Goal: Use online tool/utility: Use online tool/utility

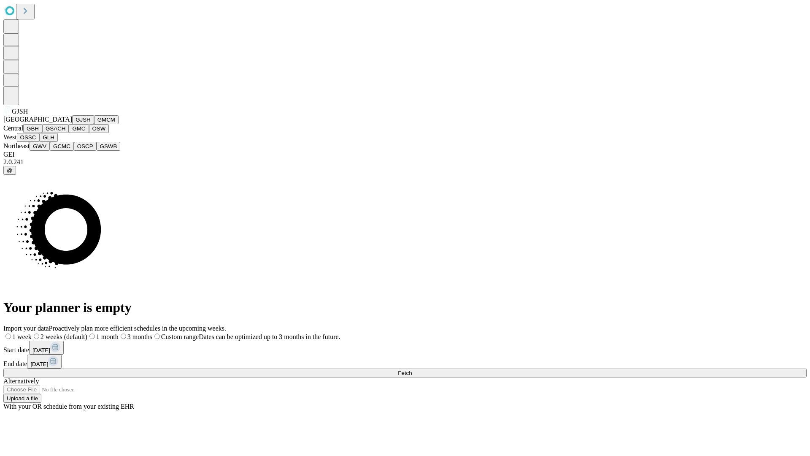
click at [72, 124] on button "GJSH" at bounding box center [83, 119] width 22 height 9
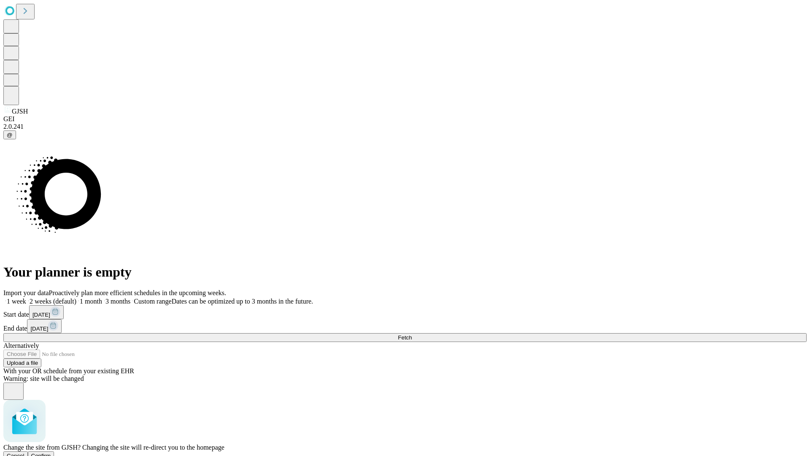
click at [51, 452] on span "Confirm" at bounding box center [41, 455] width 20 height 6
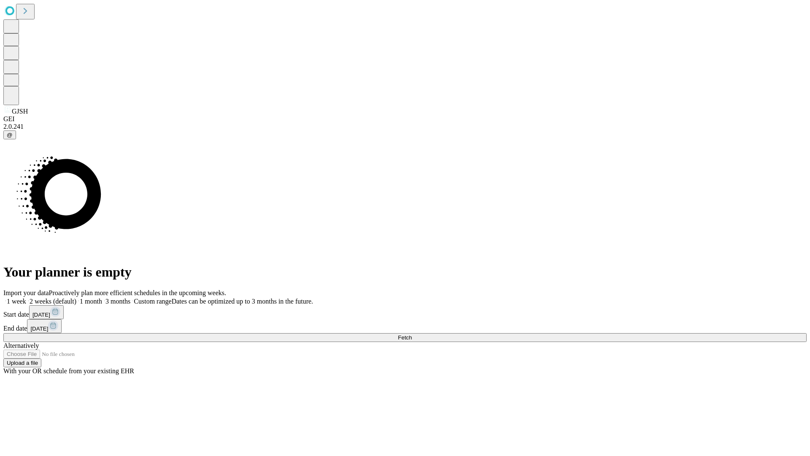
click at [76, 297] on label "2 weeks (default)" at bounding box center [51, 300] width 50 height 7
click at [412, 334] on span "Fetch" at bounding box center [405, 337] width 14 height 6
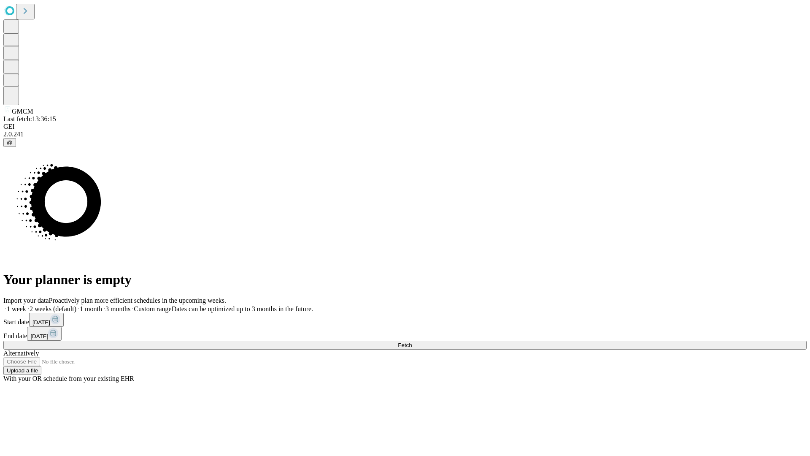
click at [76, 305] on label "2 weeks (default)" at bounding box center [51, 308] width 50 height 7
click at [412, 342] on span "Fetch" at bounding box center [405, 345] width 14 height 6
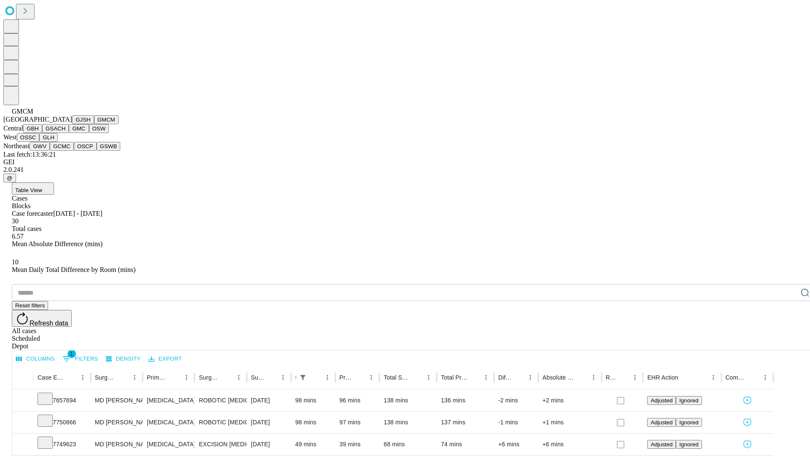
click at [42, 133] on button "GBH" at bounding box center [32, 128] width 19 height 9
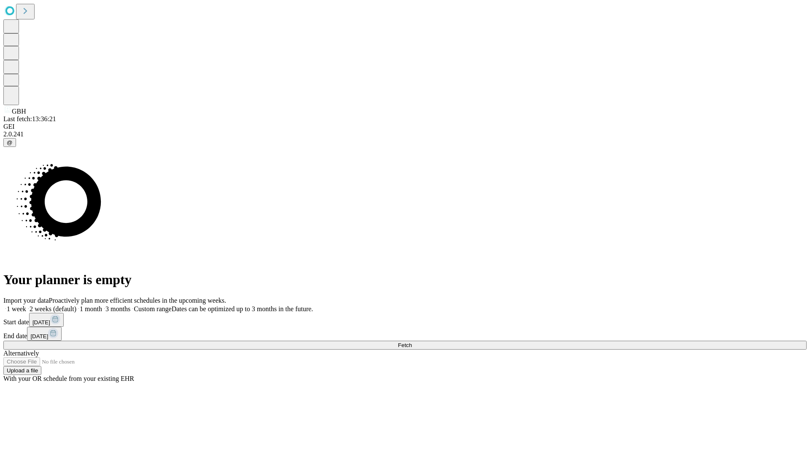
click at [76, 305] on label "2 weeks (default)" at bounding box center [51, 308] width 50 height 7
click at [412, 342] on span "Fetch" at bounding box center [405, 345] width 14 height 6
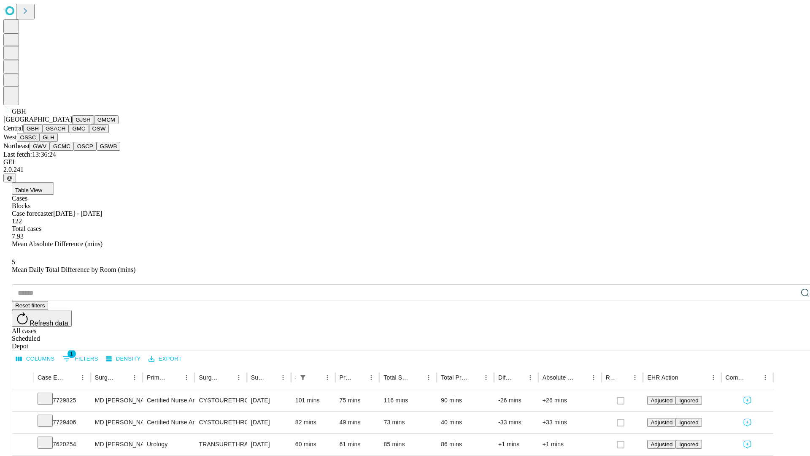
click at [65, 133] on button "GSACH" at bounding box center [55, 128] width 27 height 9
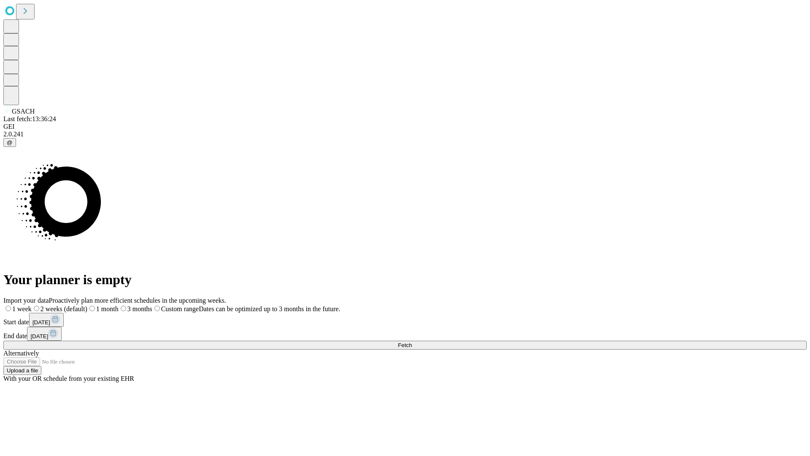
click at [87, 305] on label "2 weeks (default)" at bounding box center [60, 308] width 56 height 7
click at [412, 342] on span "Fetch" at bounding box center [405, 345] width 14 height 6
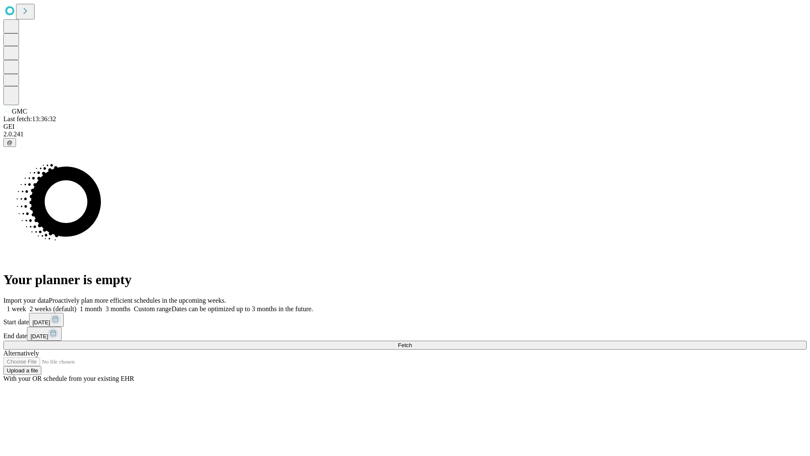
click at [76, 305] on label "2 weeks (default)" at bounding box center [51, 308] width 50 height 7
click at [412, 342] on span "Fetch" at bounding box center [405, 345] width 14 height 6
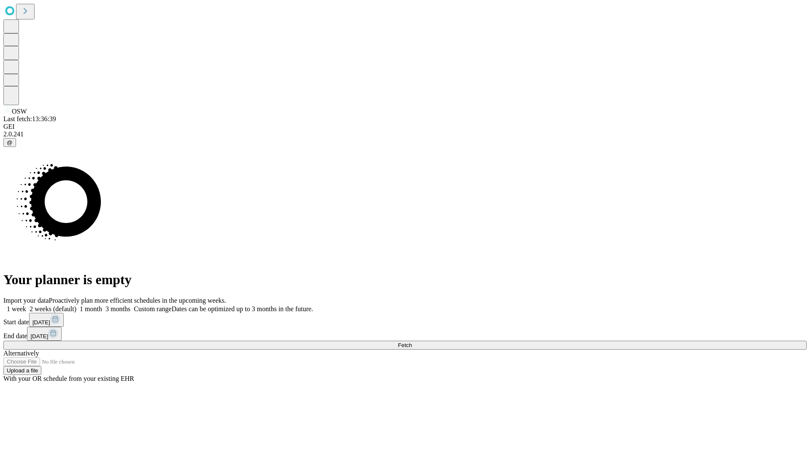
click at [412, 342] on span "Fetch" at bounding box center [405, 345] width 14 height 6
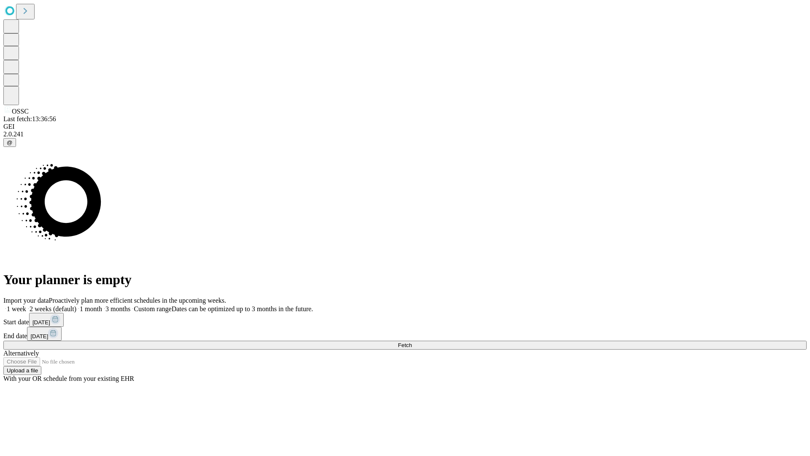
click at [412, 342] on span "Fetch" at bounding box center [405, 345] width 14 height 6
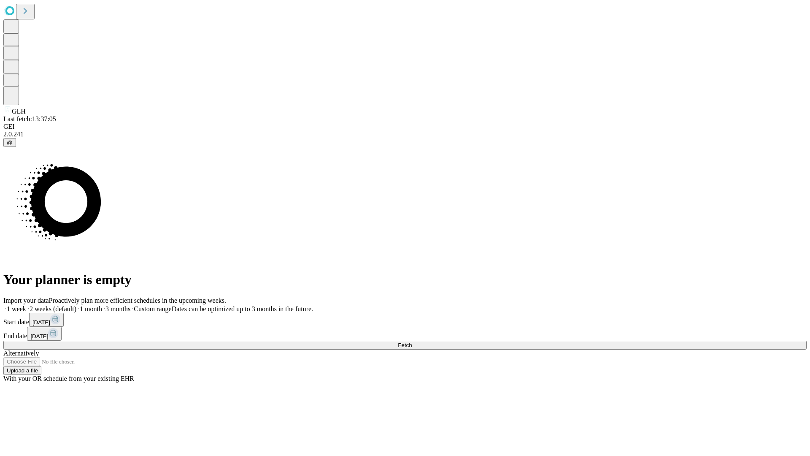
click at [76, 305] on label "2 weeks (default)" at bounding box center [51, 308] width 50 height 7
click at [412, 342] on span "Fetch" at bounding box center [405, 345] width 14 height 6
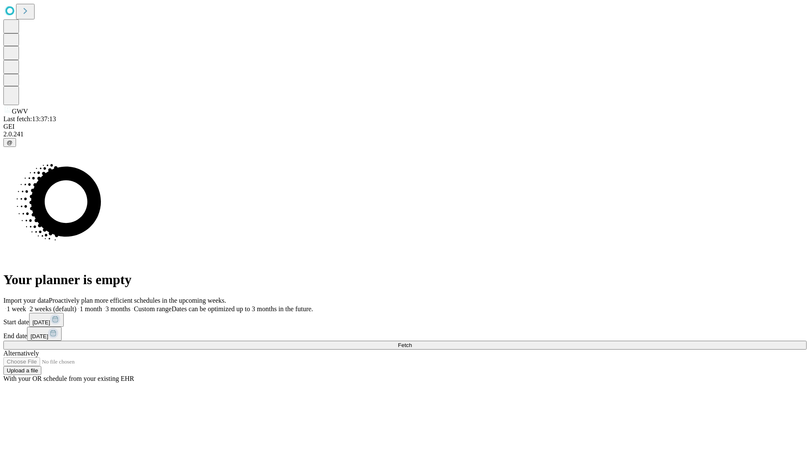
click at [76, 305] on label "2 weeks (default)" at bounding box center [51, 308] width 50 height 7
click at [412, 342] on span "Fetch" at bounding box center [405, 345] width 14 height 6
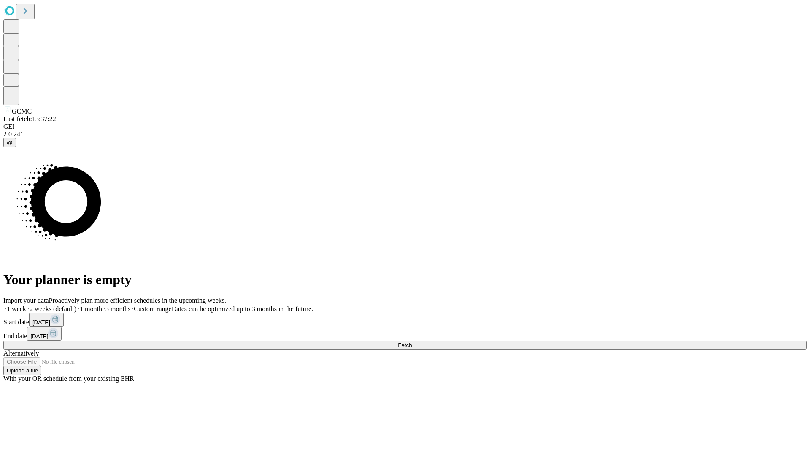
click at [76, 305] on label "2 weeks (default)" at bounding box center [51, 308] width 50 height 7
click at [412, 342] on span "Fetch" at bounding box center [405, 345] width 14 height 6
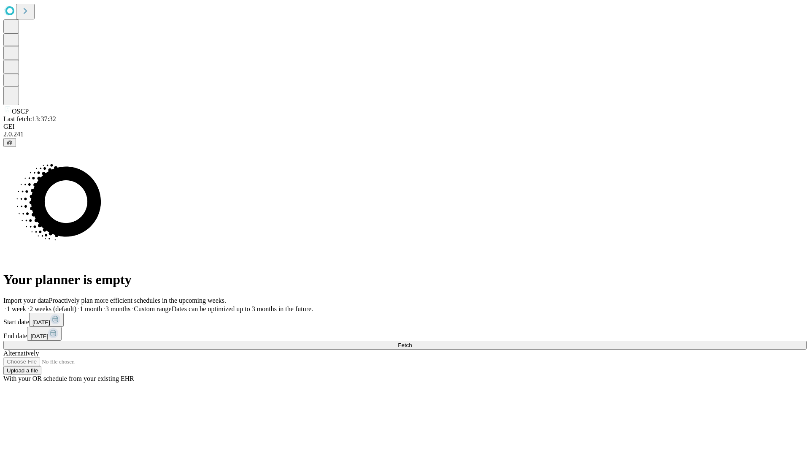
click at [76, 305] on label "2 weeks (default)" at bounding box center [51, 308] width 50 height 7
click at [412, 342] on span "Fetch" at bounding box center [405, 345] width 14 height 6
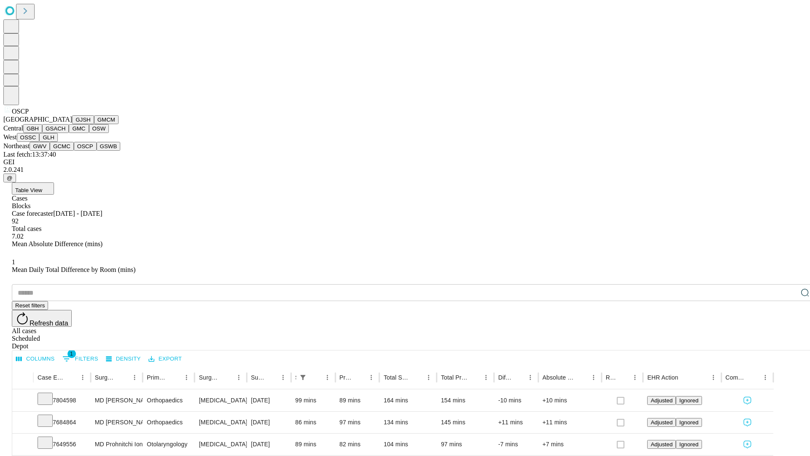
click at [97, 151] on button "GSWB" at bounding box center [109, 146] width 24 height 9
